Goal: Task Accomplishment & Management: Use online tool/utility

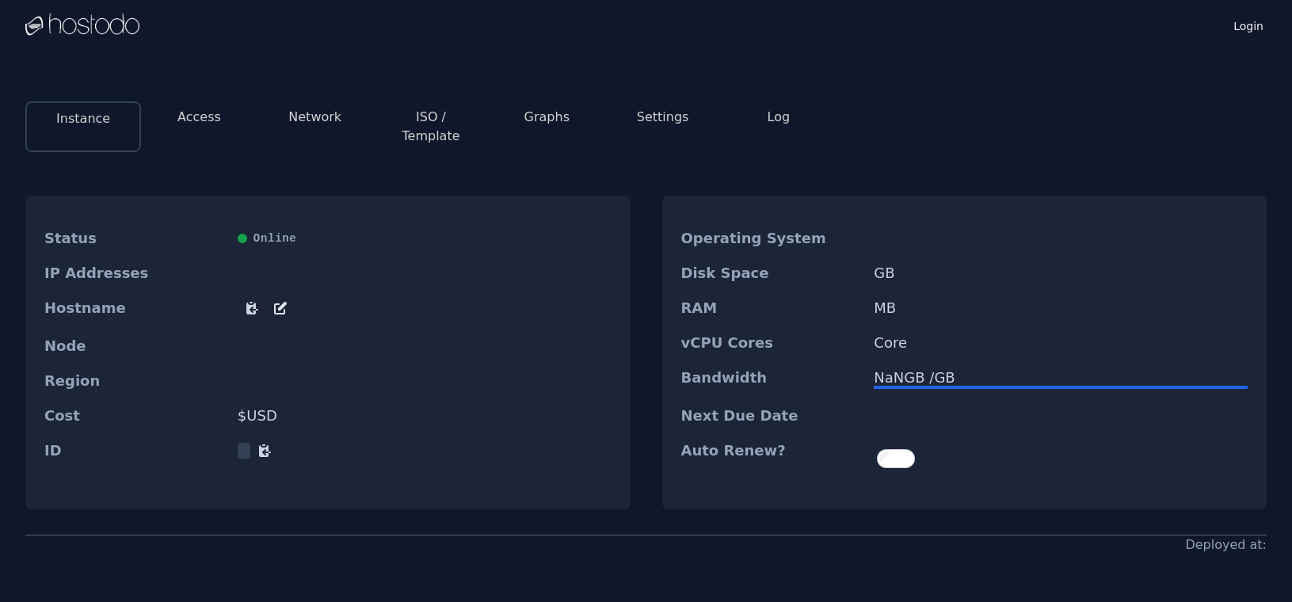
click at [201, 120] on button "Access" at bounding box center [199, 117] width 44 height 19
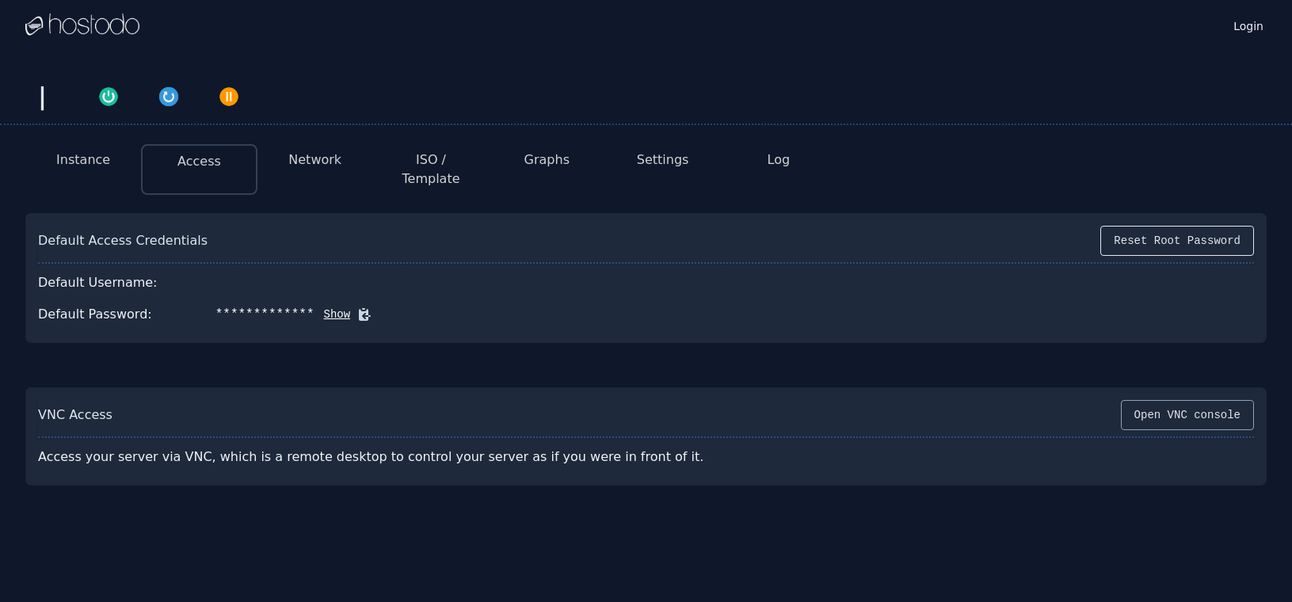
click at [1175, 400] on button "Open VNC console" at bounding box center [1187, 415] width 133 height 30
click at [390, 41] on div "Login" at bounding box center [645, 25] width 1241 height 51
click at [81, 158] on button "Instance" at bounding box center [83, 159] width 54 height 19
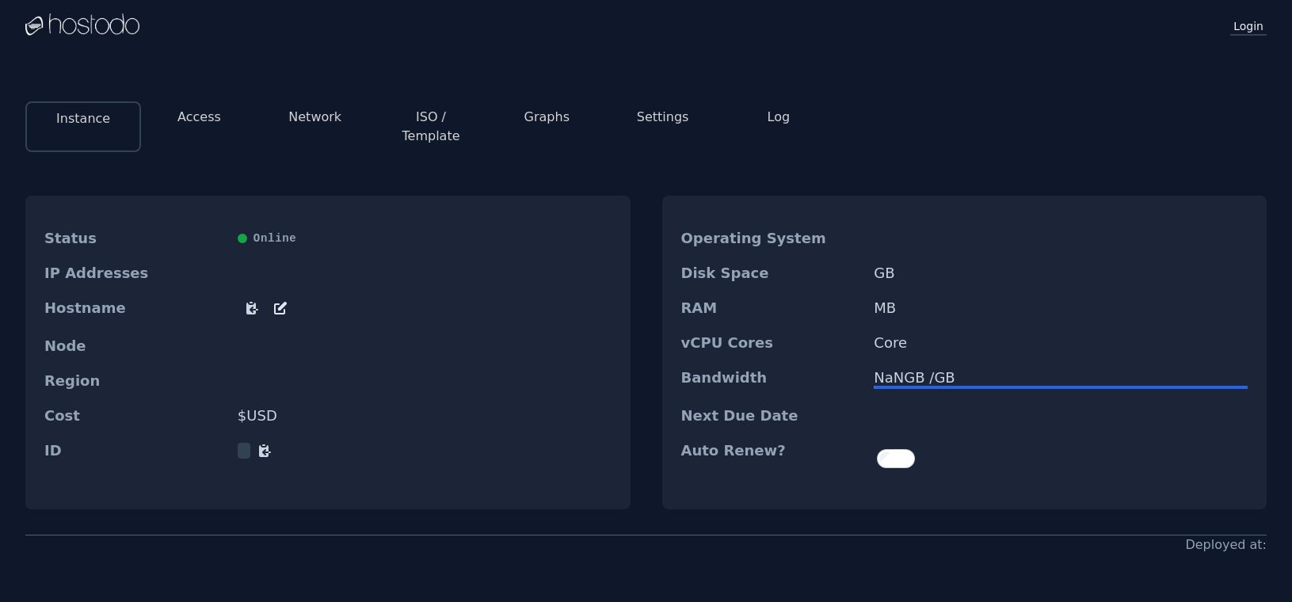
click at [1255, 27] on link "Login" at bounding box center [1248, 25] width 36 height 21
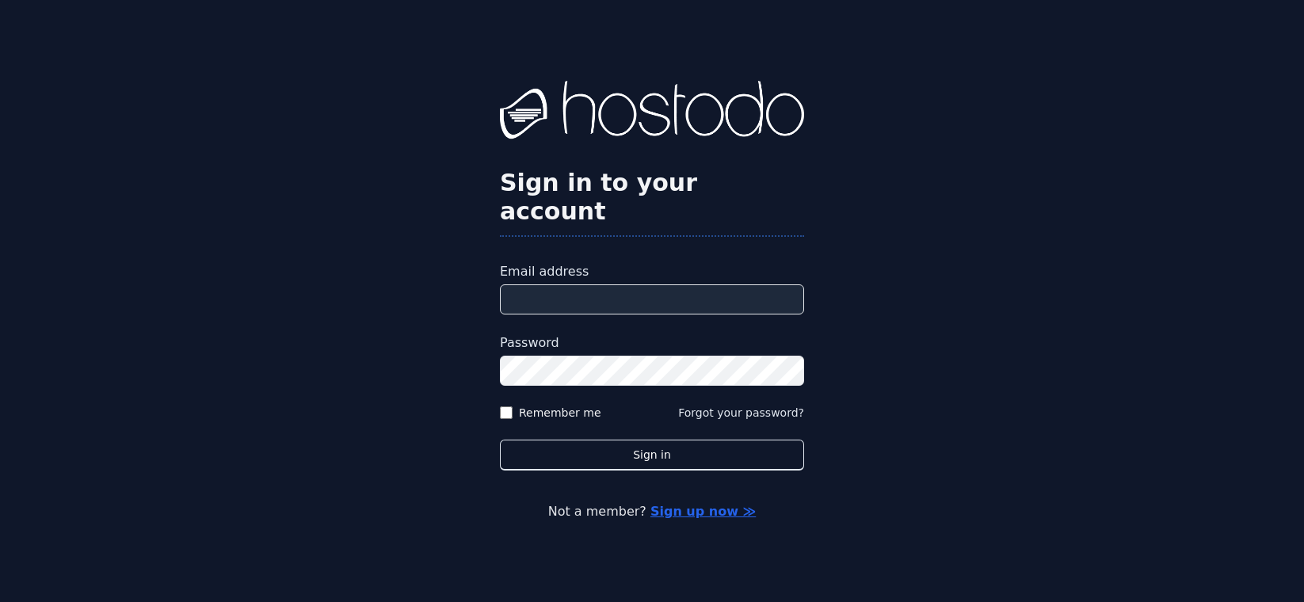
type input "**********"
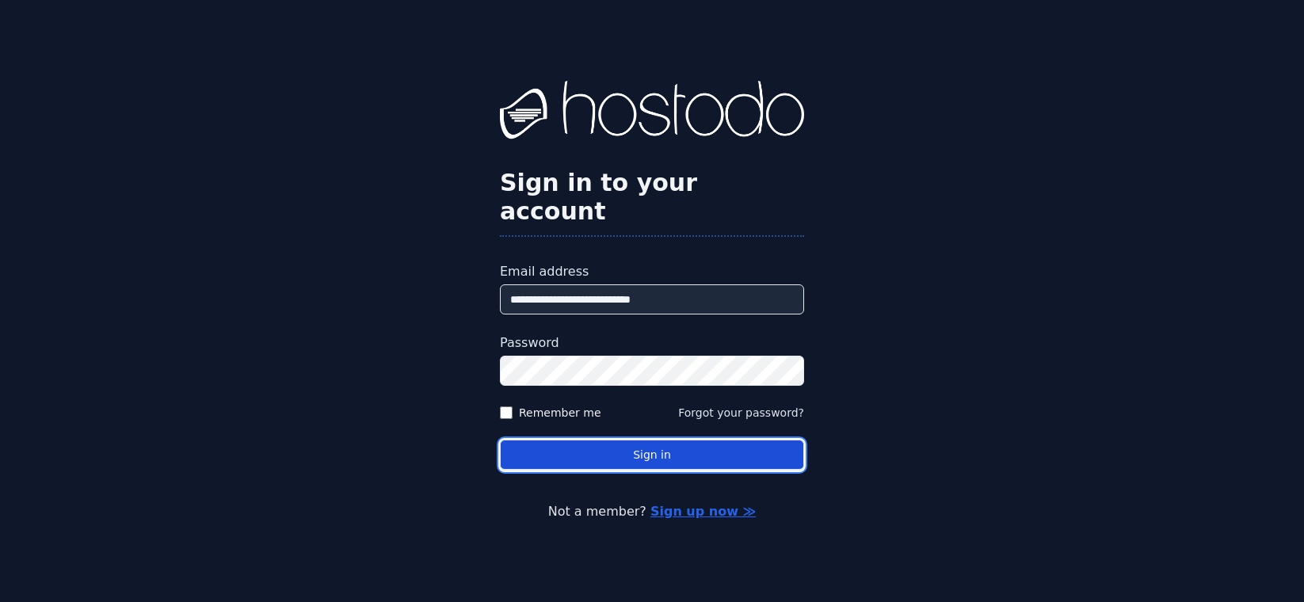
click at [684, 440] on button "Sign in" at bounding box center [652, 455] width 304 height 31
click at [650, 440] on button "Sign in" at bounding box center [652, 455] width 304 height 31
click at [546, 440] on button "Sign in" at bounding box center [652, 455] width 304 height 31
